Goal: Use online tool/utility: Utilize a website feature to perform a specific function

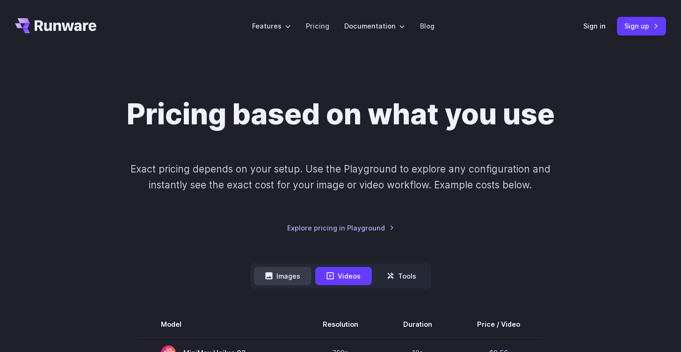
click at [286, 282] on button "Images" at bounding box center [283, 276] width 58 height 18
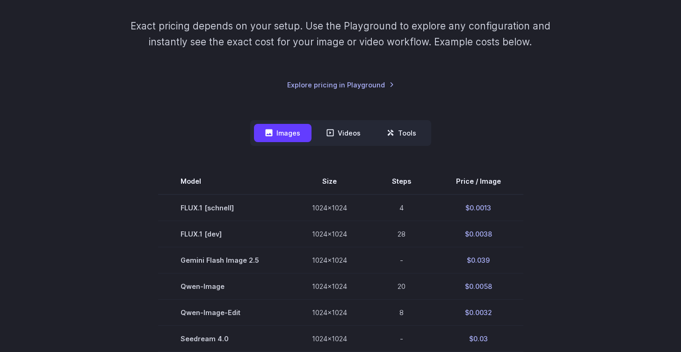
scroll to position [147, 0]
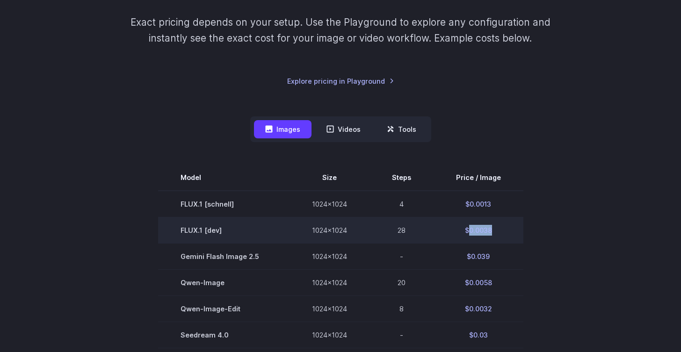
drag, startPoint x: 492, startPoint y: 230, endPoint x: 468, endPoint y: 231, distance: 23.9
click at [468, 231] on td "$0.0038" at bounding box center [479, 230] width 90 height 26
copy td "0.0038"
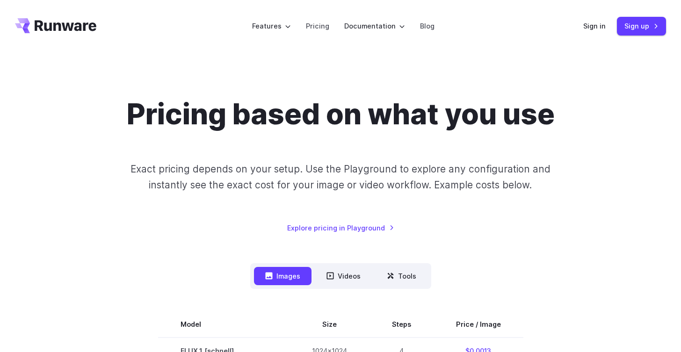
scroll to position [2, 0]
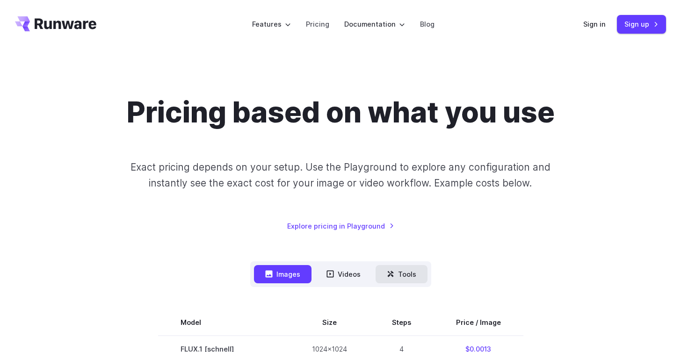
click at [408, 278] on button "Tools" at bounding box center [402, 274] width 52 height 18
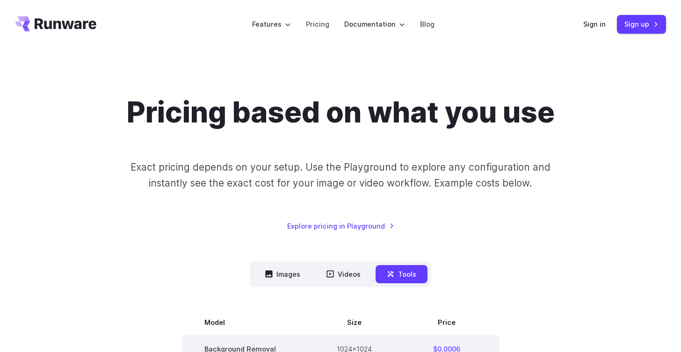
scroll to position [182, 0]
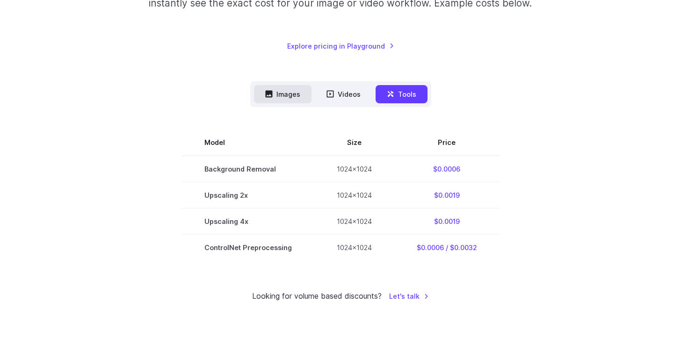
click at [276, 99] on button "Images" at bounding box center [283, 94] width 58 height 18
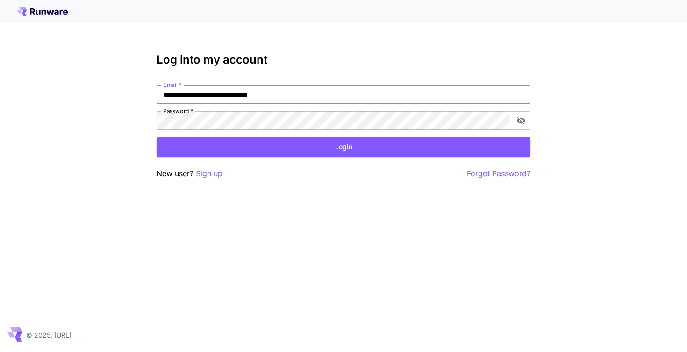
type input "**********"
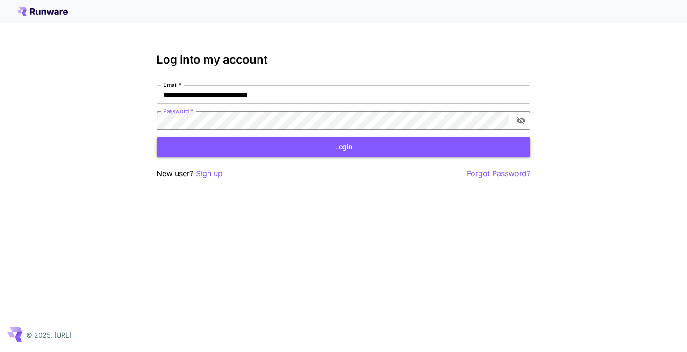
click at [379, 145] on button "Login" at bounding box center [344, 146] width 374 height 19
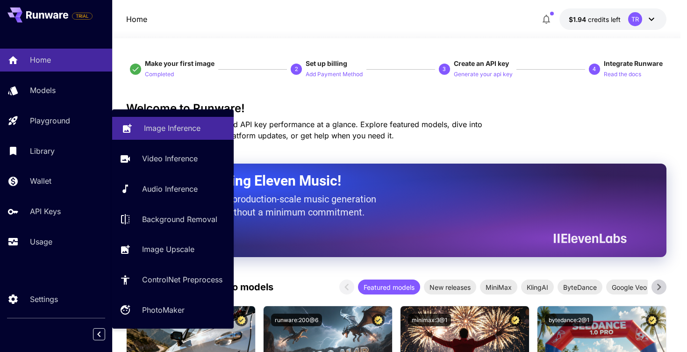
click at [188, 134] on p "Image Inference" at bounding box center [172, 128] width 57 height 11
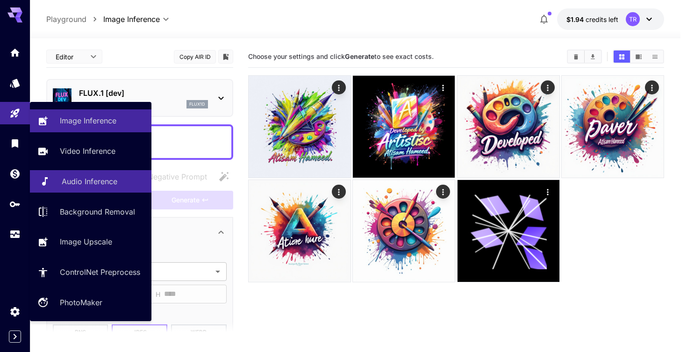
click at [104, 177] on p "Audio Inference" at bounding box center [90, 181] width 56 height 11
type input "**********"
